Goal: Task Accomplishment & Management: Complete application form

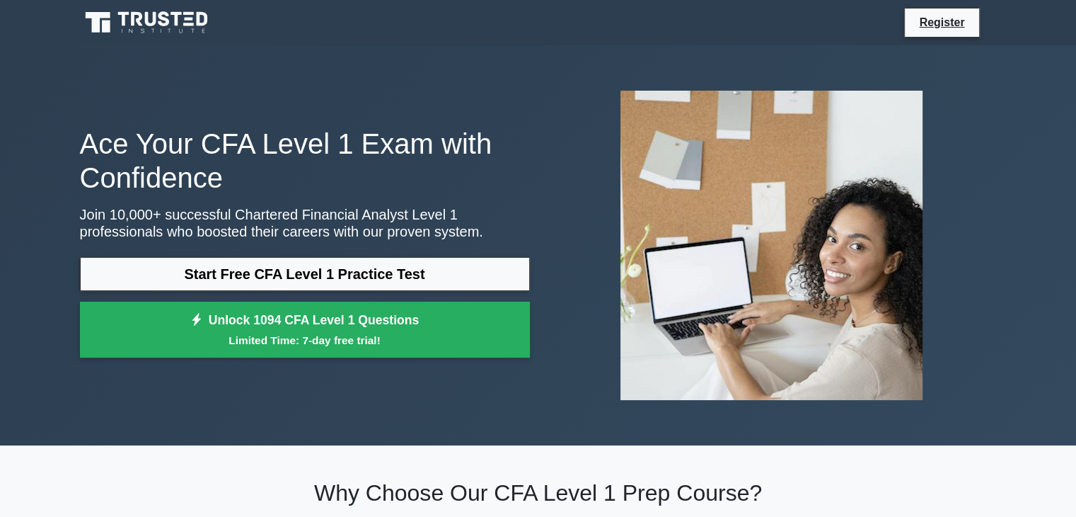
scroll to position [8, 0]
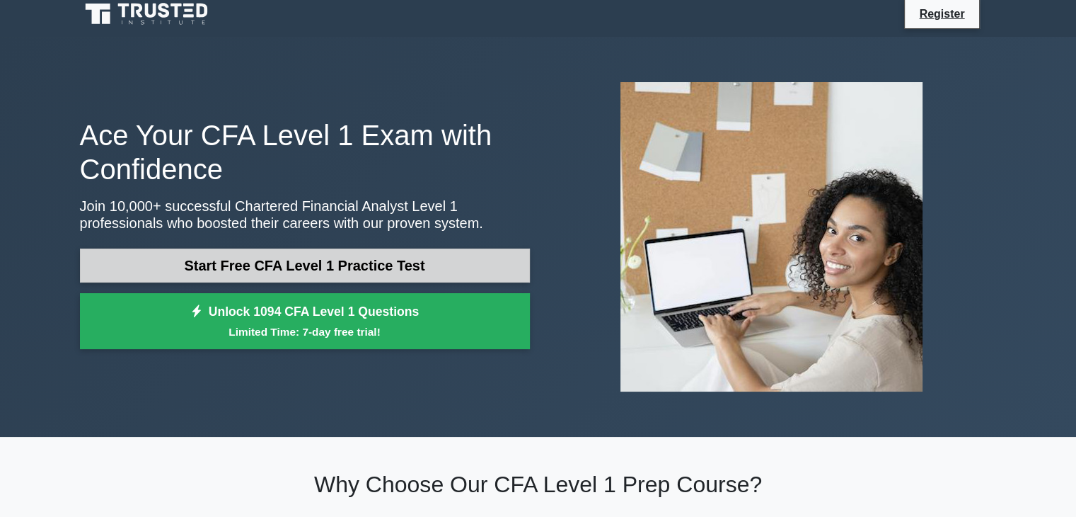
click at [235, 277] on link "Start Free CFA Level 1 Practice Test" at bounding box center [305, 265] width 450 height 34
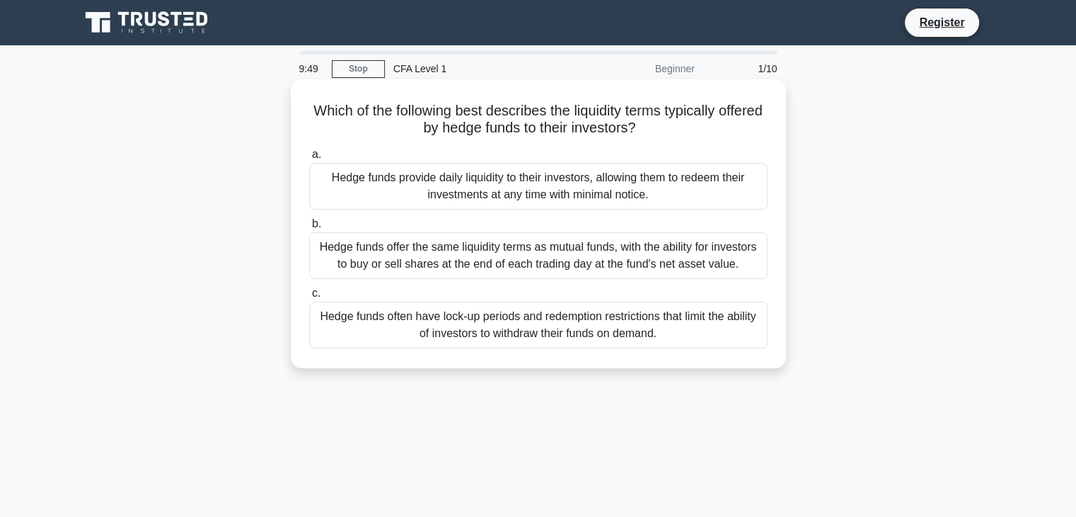
click at [427, 321] on div "Hedge funds often have lock-up periods and redemption restrictions that limit t…" at bounding box center [538, 324] width 459 height 47
click at [309, 298] on input "c. Hedge funds often have lock-up periods and redemption restrictions that limi…" at bounding box center [309, 293] width 0 height 9
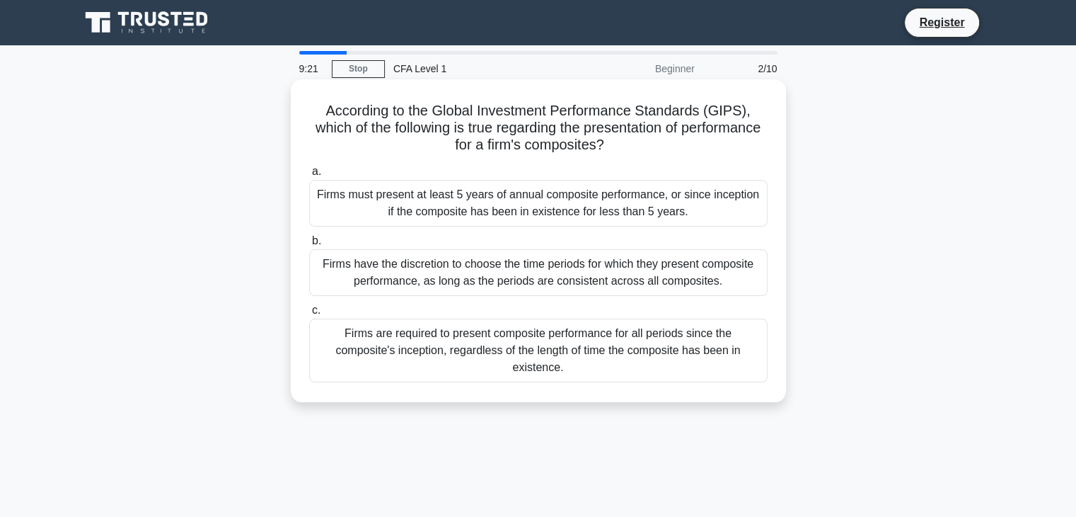
click at [479, 204] on div "Firms must present at least 5 years of annual composite performance, or since i…" at bounding box center [538, 203] width 459 height 47
click at [309, 176] on input "a. Firms must present at least 5 years of annual composite performance, or sinc…" at bounding box center [309, 171] width 0 height 9
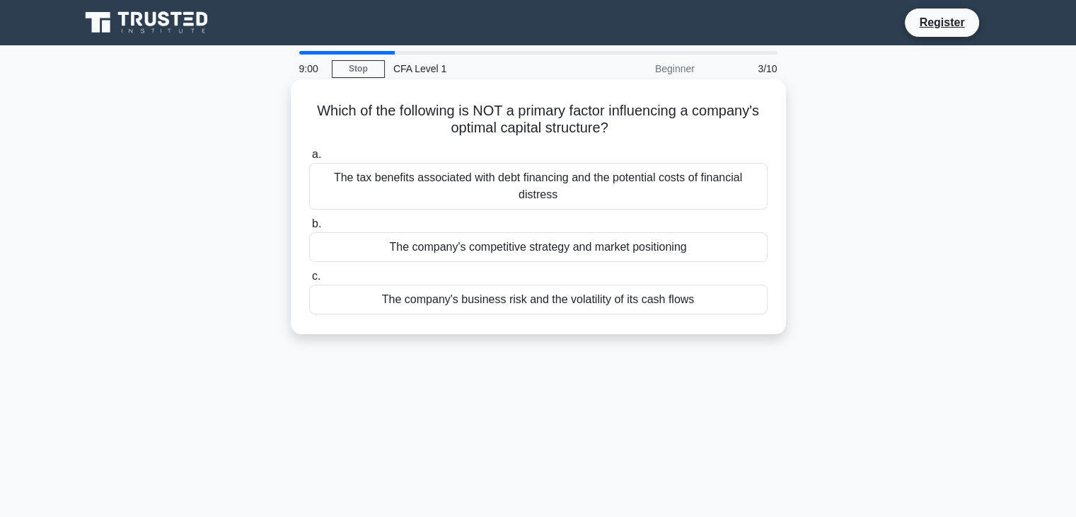
click at [566, 251] on div "The company's competitive strategy and market positioning" at bounding box center [538, 247] width 459 height 30
click at [309, 229] on input "b. The company's competitive strategy and market positioning" at bounding box center [309, 223] width 0 height 9
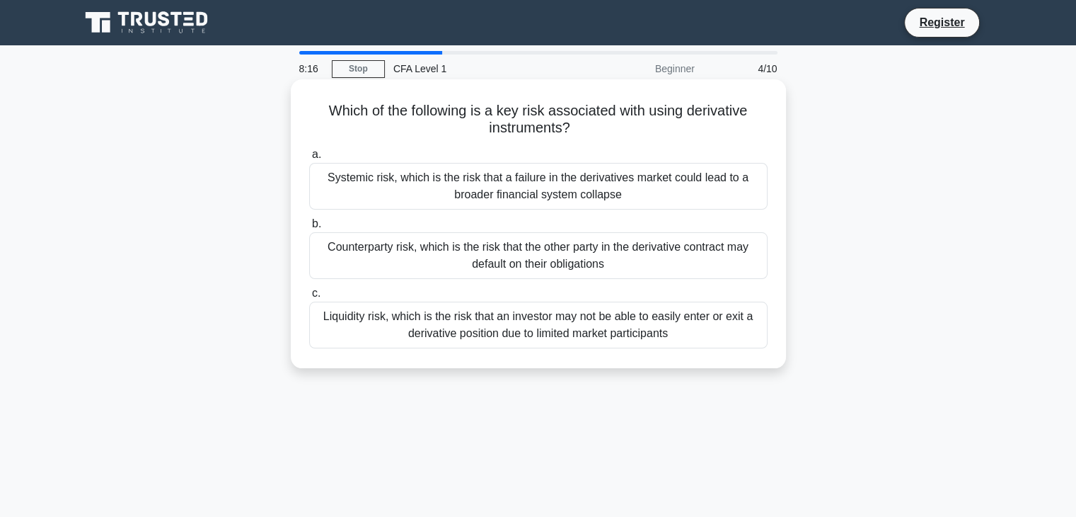
click at [519, 268] on div "Counterparty risk, which is the risk that the other party in the derivative con…" at bounding box center [538, 255] width 459 height 47
click at [309, 229] on input "b. Counterparty risk, which is the risk that the other party in the derivative …" at bounding box center [309, 223] width 0 height 9
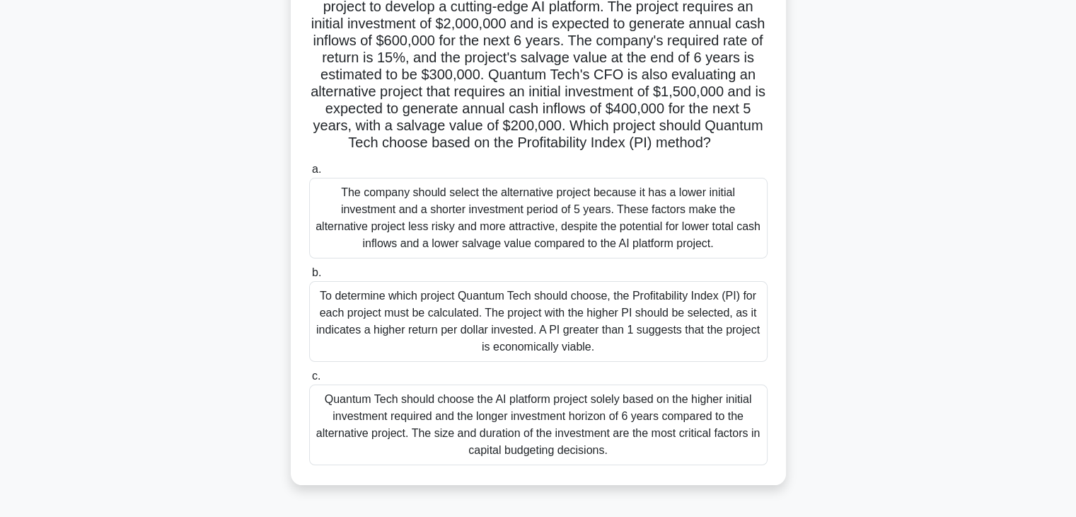
scroll to position [125, 0]
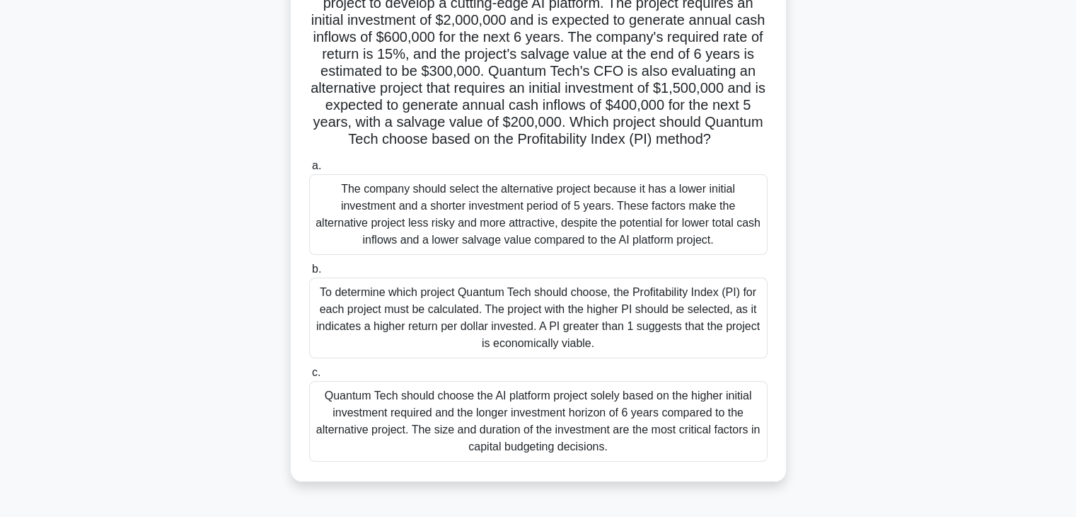
click at [643, 307] on div "To determine which project Quantum Tech should choose, the Profitability Index …" at bounding box center [538, 317] width 459 height 81
click at [309, 274] on input "b. To determine which project Quantum Tech should choose, the Profitability Ind…" at bounding box center [309, 269] width 0 height 9
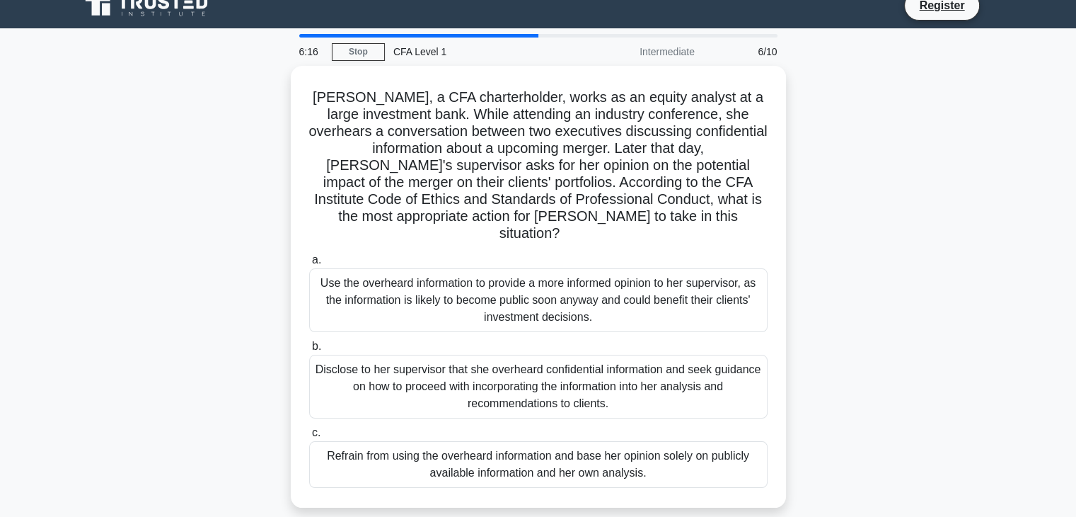
scroll to position [16, 0]
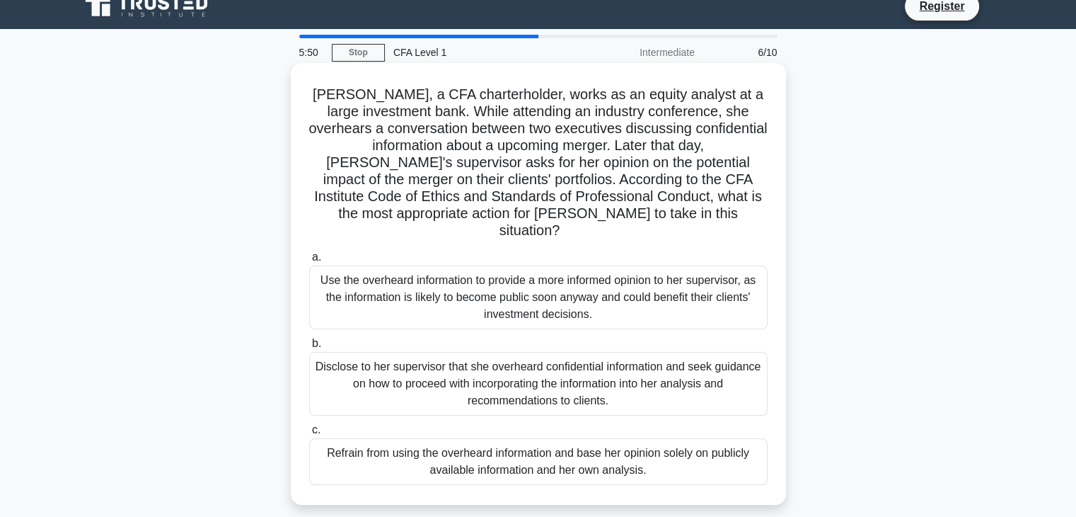
click at [546, 374] on div "Disclose to her supervisor that she overheard confidential information and seek…" at bounding box center [538, 384] width 459 height 64
click at [309, 348] on input "b. Disclose to her supervisor that she overheard confidential information and s…" at bounding box center [309, 343] width 0 height 9
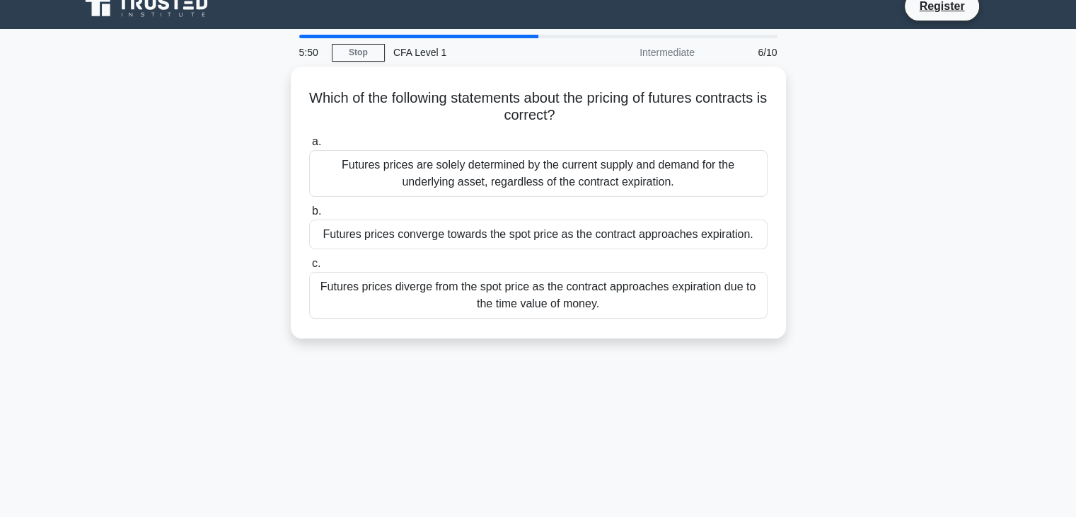
scroll to position [0, 0]
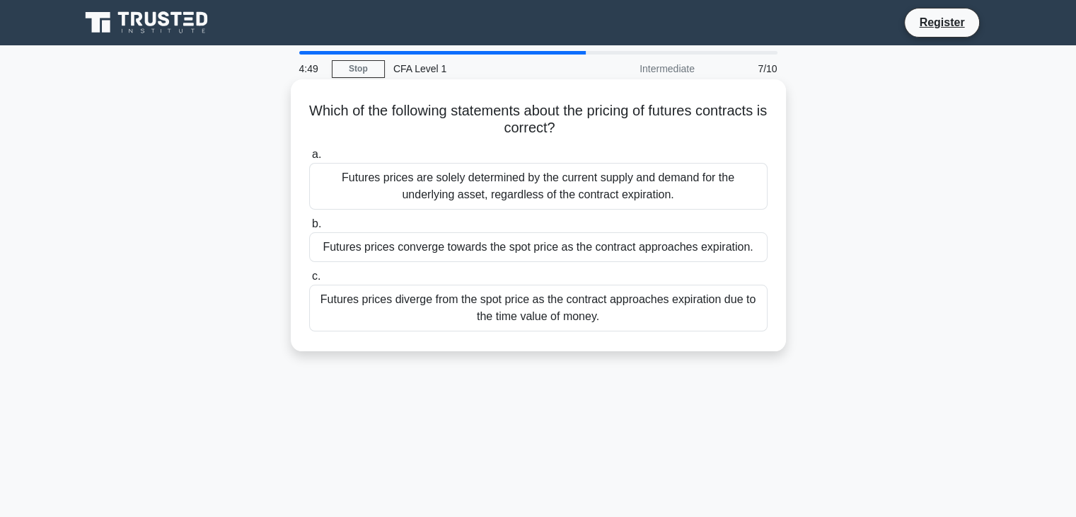
click at [345, 181] on div "Futures prices are solely determined by the current supply and demand for the u…" at bounding box center [538, 186] width 459 height 47
click at [309, 159] on input "a. Futures prices are solely determined by the current supply and demand for th…" at bounding box center [309, 154] width 0 height 9
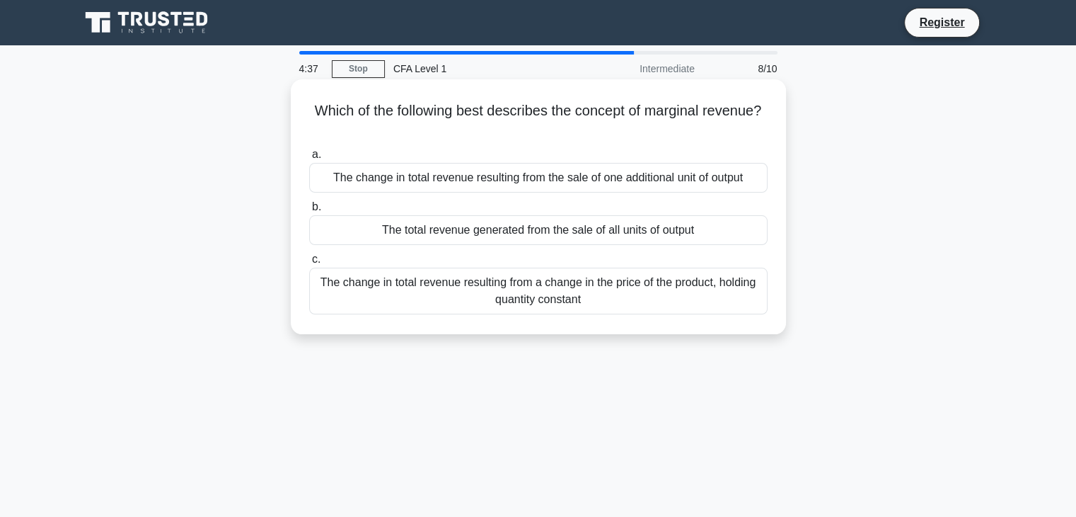
click at [334, 173] on div "The change in total revenue resulting from the sale of one additional unit of o…" at bounding box center [538, 178] width 459 height 30
click at [309, 159] on input "a. The change in total revenue resulting from the sale of one additional unit o…" at bounding box center [309, 154] width 0 height 9
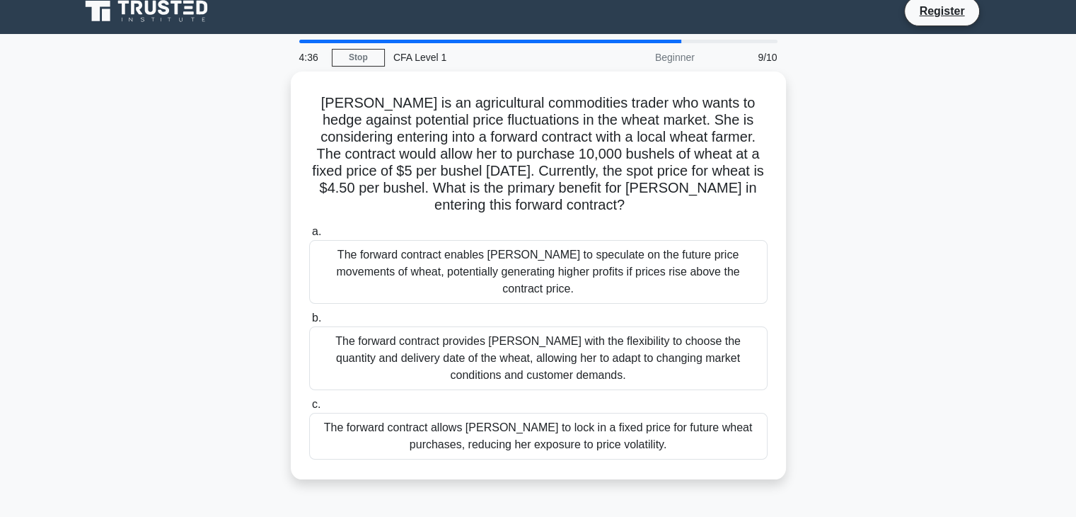
scroll to position [7, 0]
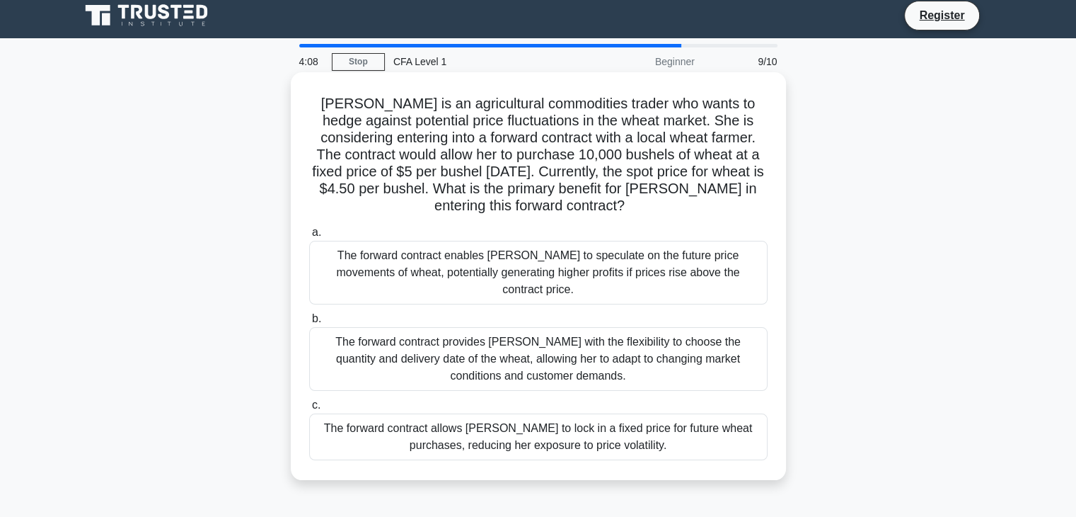
click at [393, 420] on div "The forward contract allows Sarah to lock in a fixed price for future wheat pur…" at bounding box center [538, 436] width 459 height 47
click at [309, 410] on input "c. The forward contract allows Sarah to lock in a fixed price for future wheat …" at bounding box center [309, 405] width 0 height 9
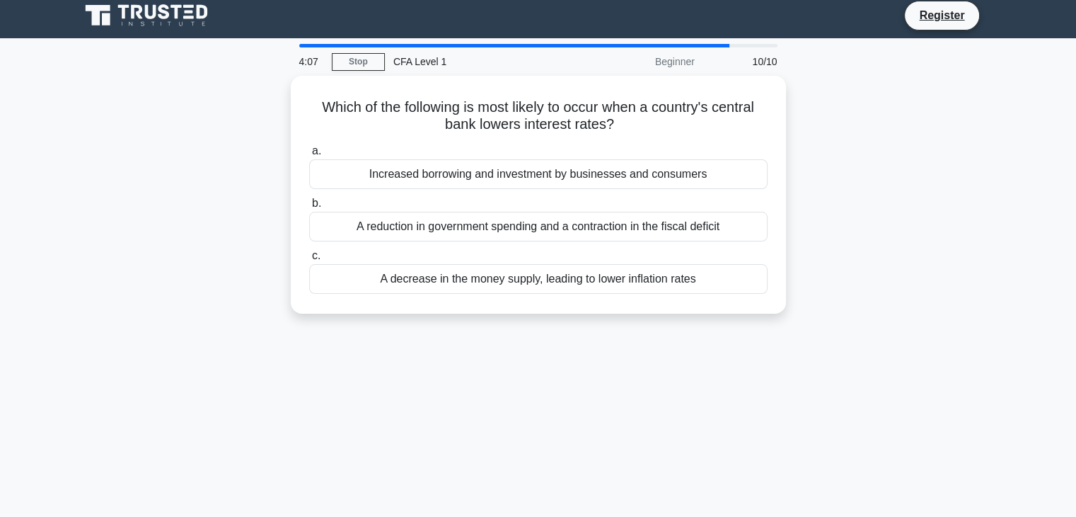
scroll to position [0, 0]
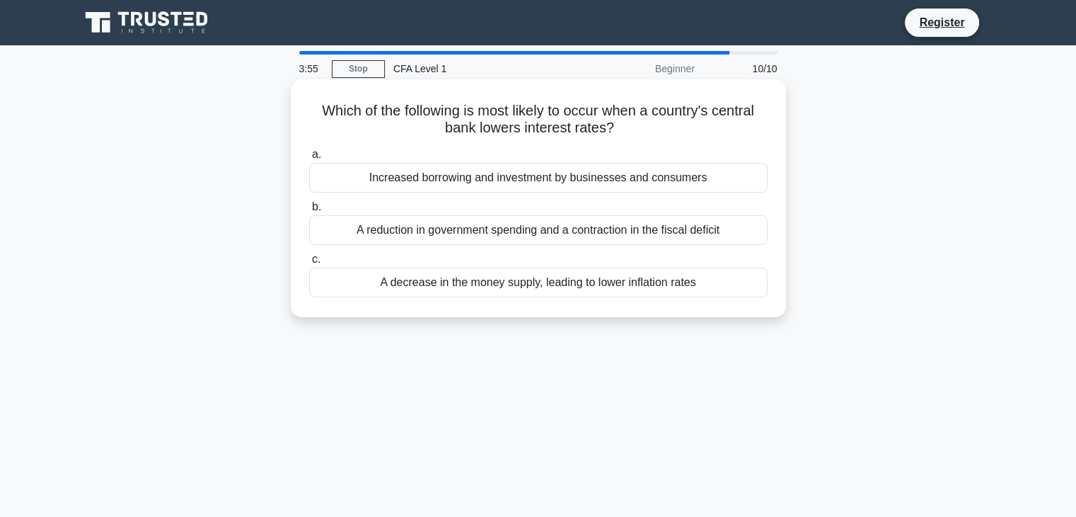
click at [358, 176] on div "Increased borrowing and investment by businesses and consumers" at bounding box center [538, 178] width 459 height 30
click at [309, 159] on input "a. Increased borrowing and investment by businesses and consumers" at bounding box center [309, 154] width 0 height 9
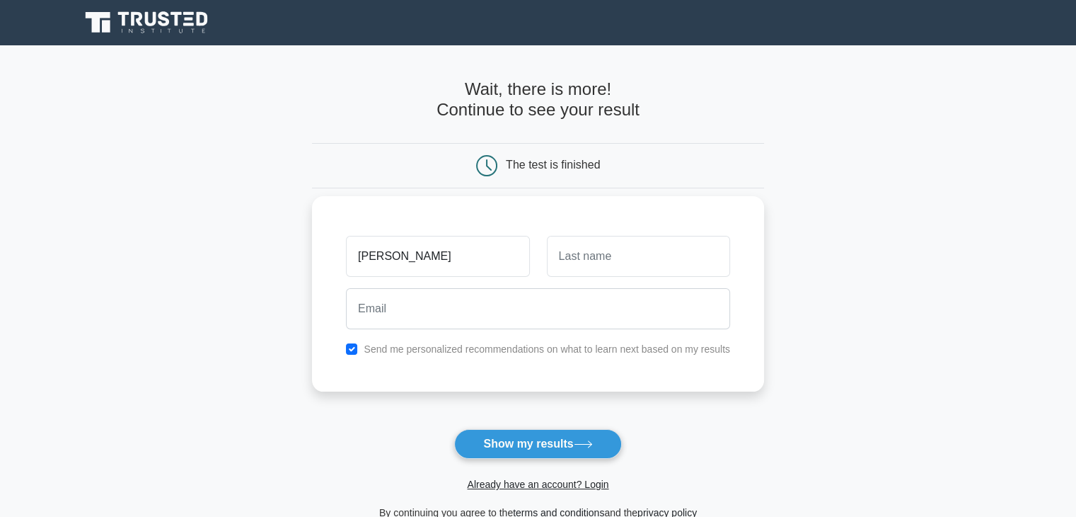
type input "[PERSON_NAME]"
click at [617, 257] on input "text" at bounding box center [638, 256] width 183 height 41
type input "soni"
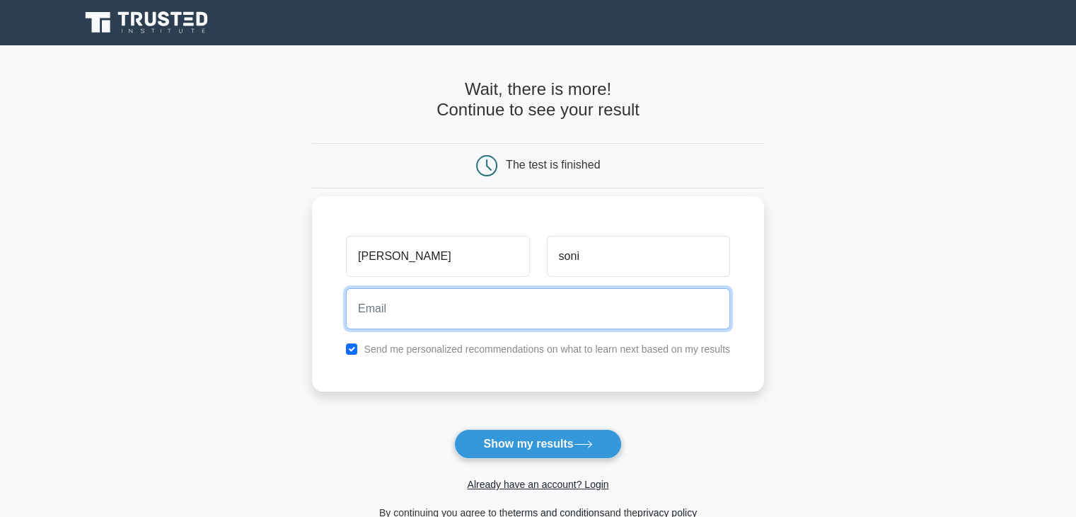
click at [578, 293] on input "email" at bounding box center [538, 308] width 384 height 41
type input "sonishiven69@gmail.com"
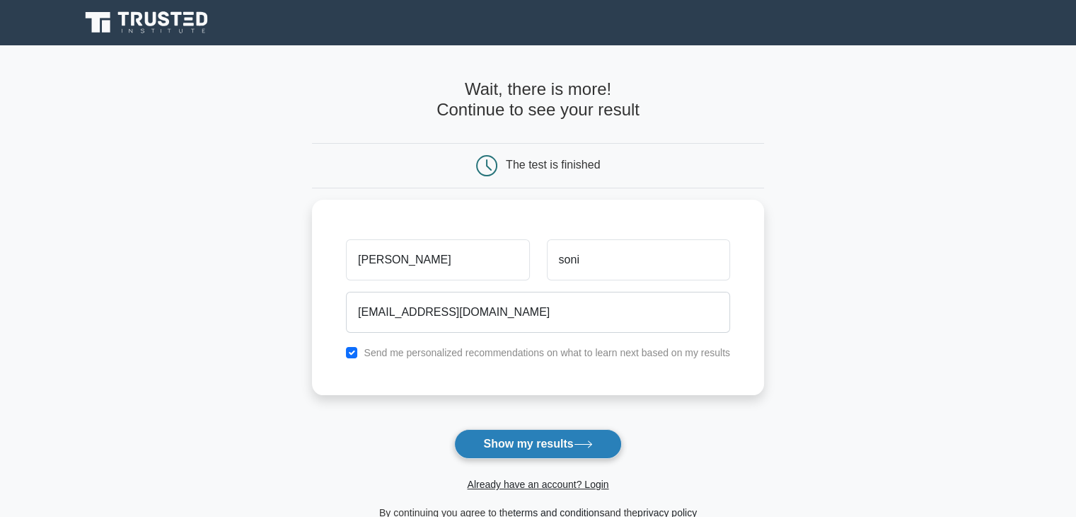
click at [526, 440] on button "Show my results" at bounding box center [537, 444] width 167 height 30
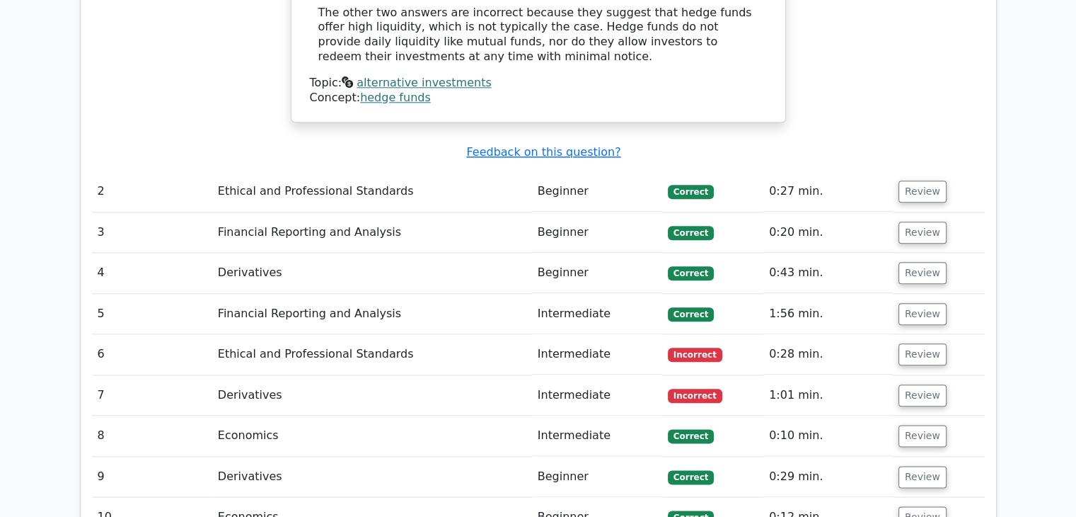
scroll to position [1621, 0]
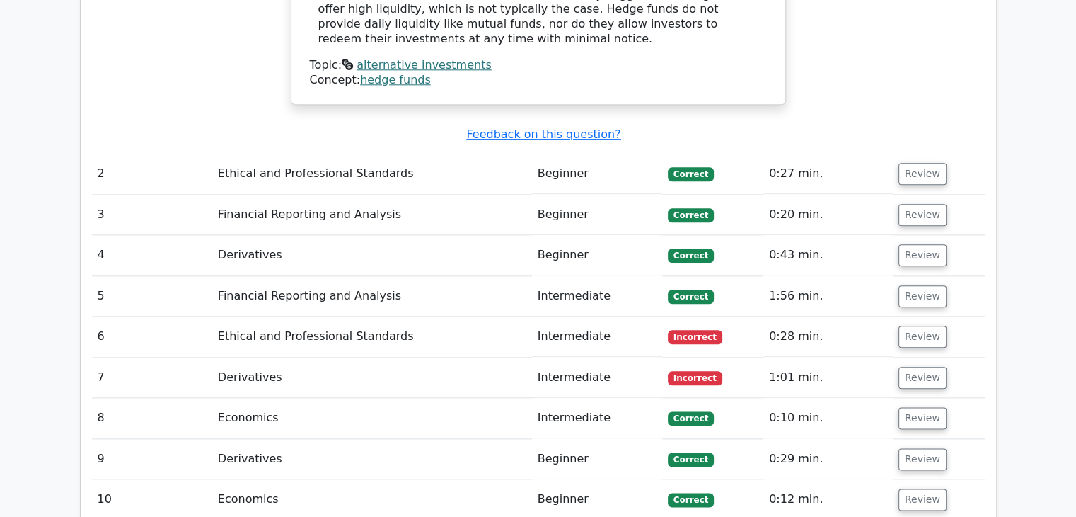
click at [361, 276] on td "Financial Reporting and Analysis" at bounding box center [372, 296] width 320 height 40
click at [922, 285] on button "Review" at bounding box center [923, 296] width 48 height 22
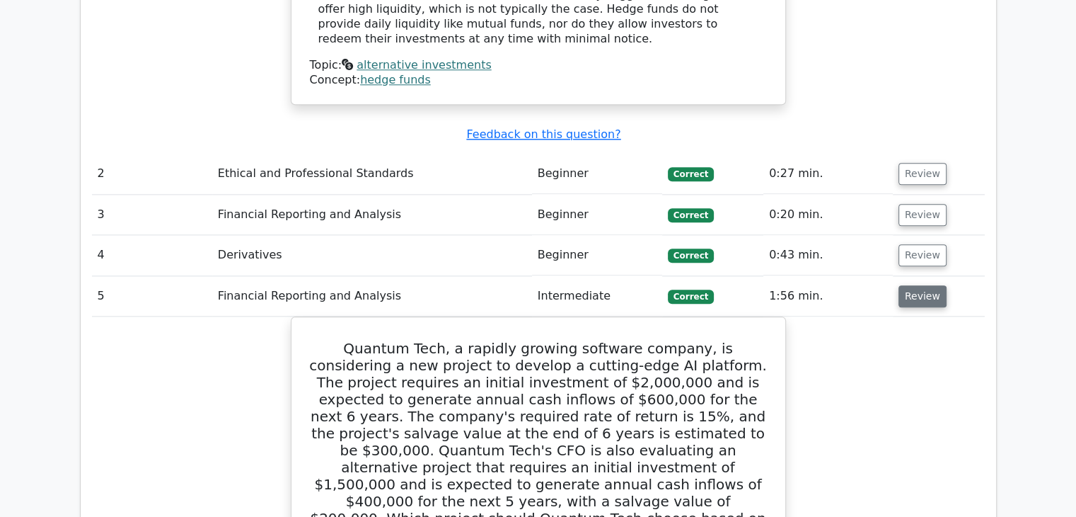
drag, startPoint x: 917, startPoint y: 208, endPoint x: 917, endPoint y: 191, distance: 17.0
click at [917, 276] on td "Review" at bounding box center [939, 296] width 92 height 40
click at [917, 285] on button "Review" at bounding box center [923, 296] width 48 height 22
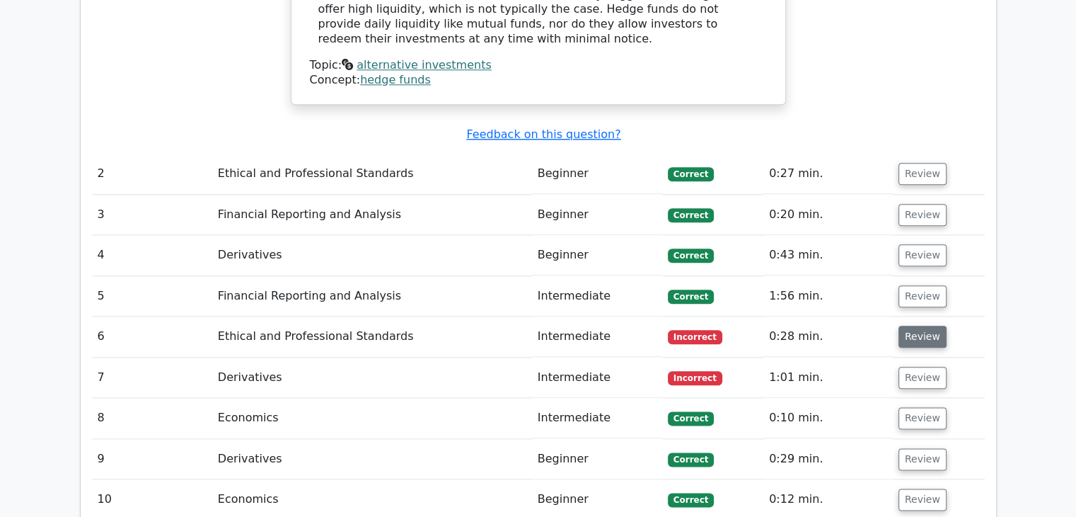
click at [908, 326] on button "Review" at bounding box center [923, 337] width 48 height 22
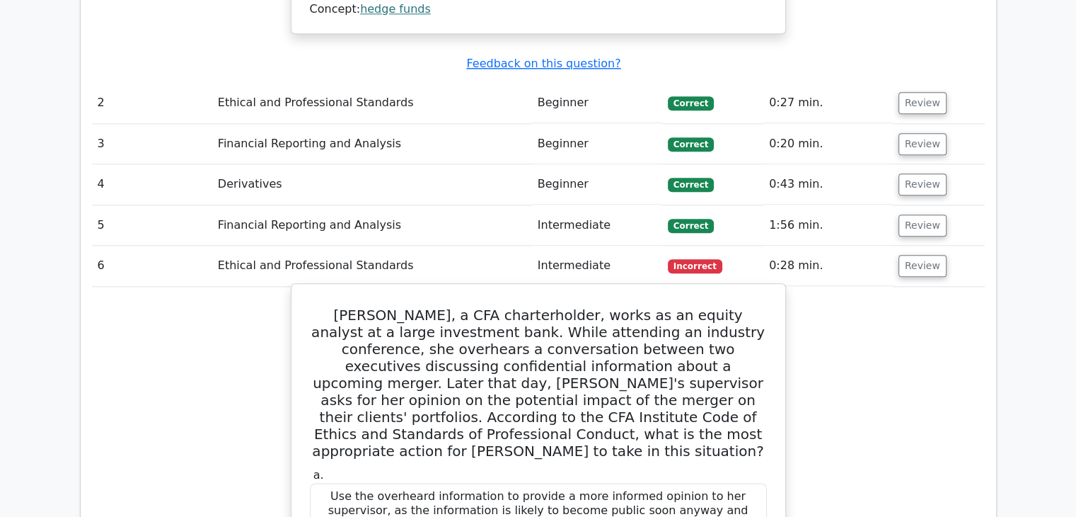
scroll to position [1686, 0]
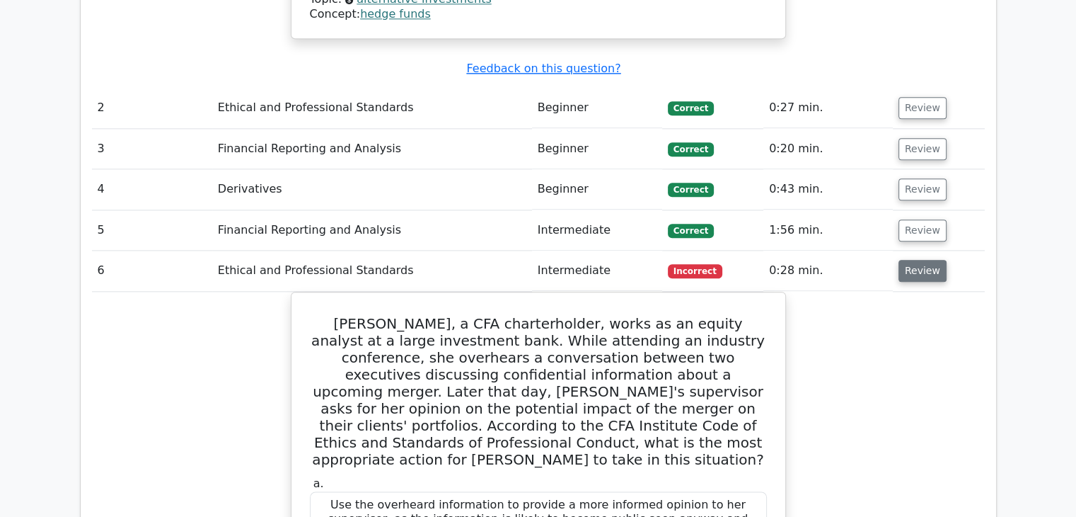
click at [925, 260] on button "Review" at bounding box center [923, 271] width 48 height 22
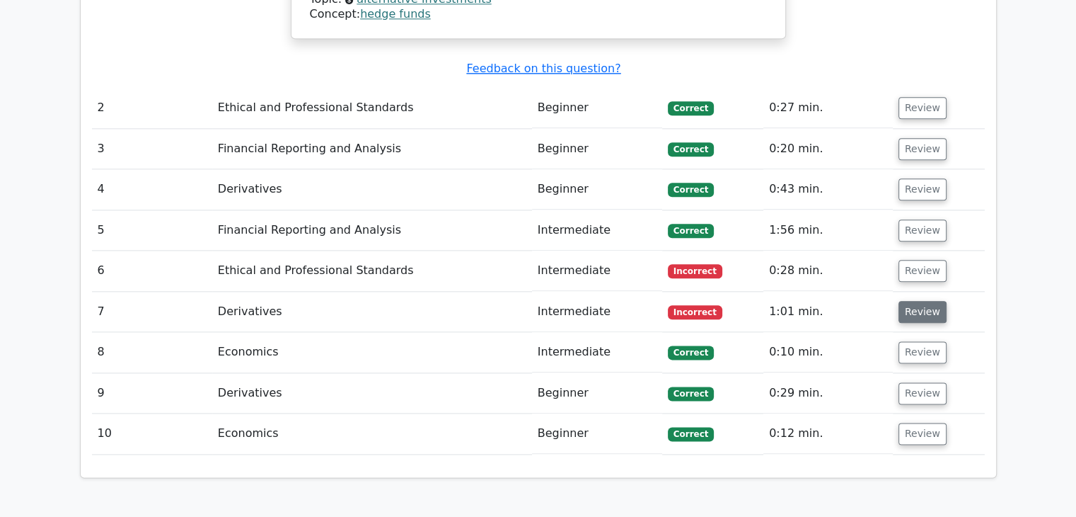
click at [916, 301] on button "Review" at bounding box center [923, 312] width 48 height 22
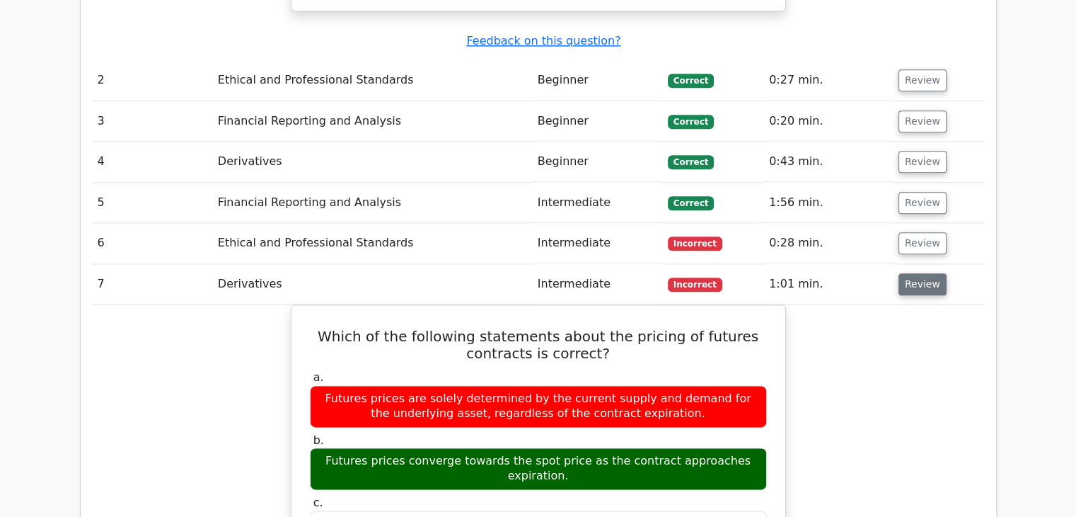
scroll to position [1715, 0]
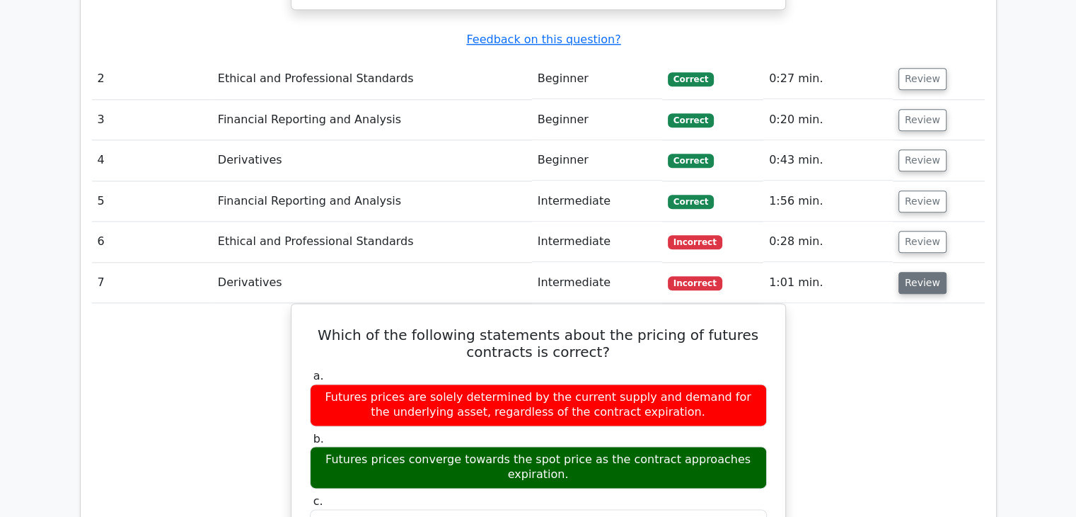
click at [914, 272] on button "Review" at bounding box center [923, 283] width 48 height 22
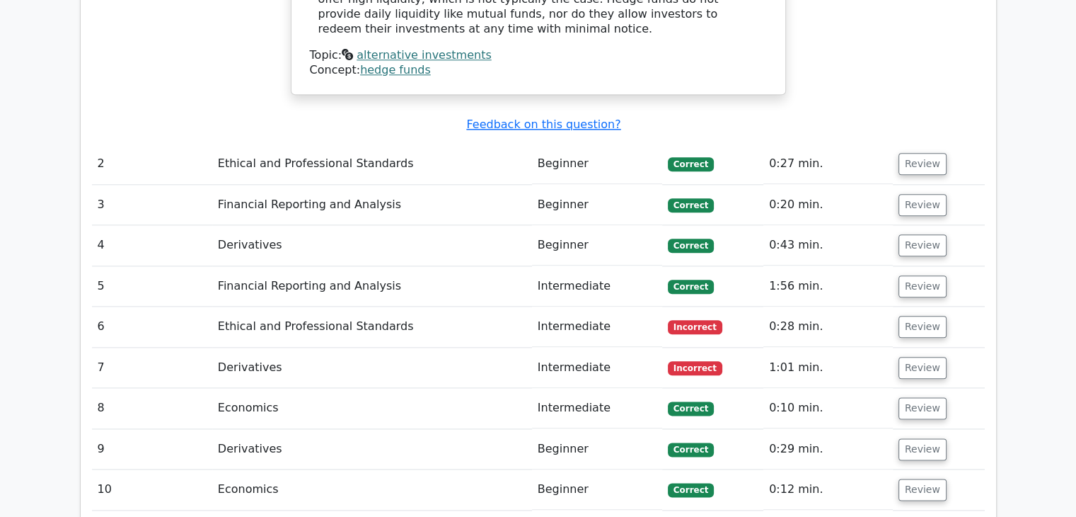
scroll to position [1622, 0]
